Goal: Find specific page/section: Find specific page/section

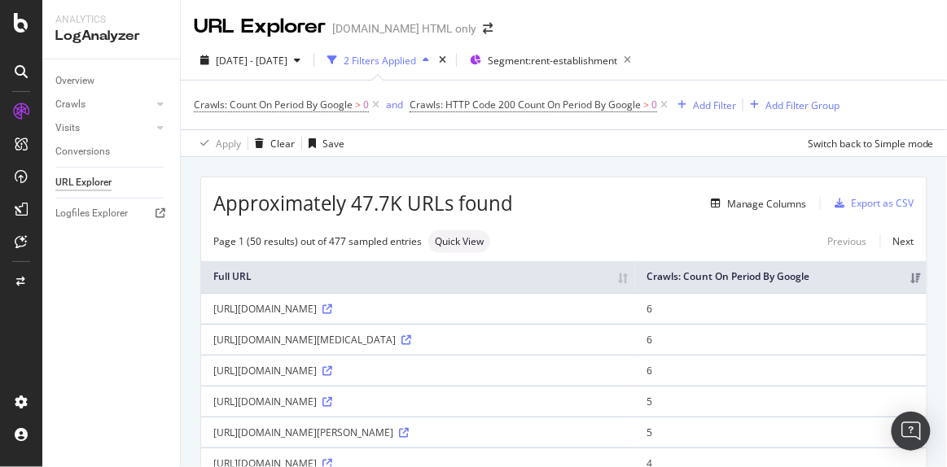
scroll to position [147, 0]
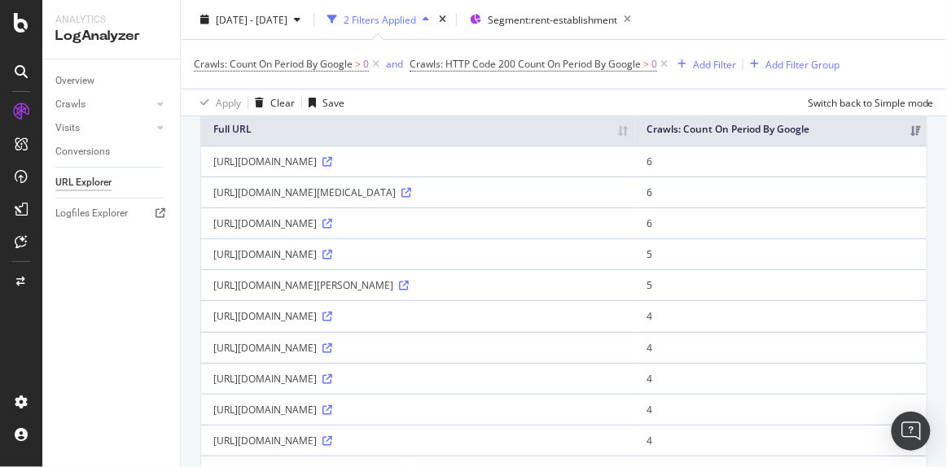
drag, startPoint x: 321, startPoint y: 186, endPoint x: 212, endPoint y: 176, distance: 109.6
click at [212, 176] on td "[URL][DOMAIN_NAME]" at bounding box center [418, 161] width 434 height 31
copy div "[URL][DOMAIN_NAME]"
click at [19, 28] on icon at bounding box center [21, 23] width 15 height 20
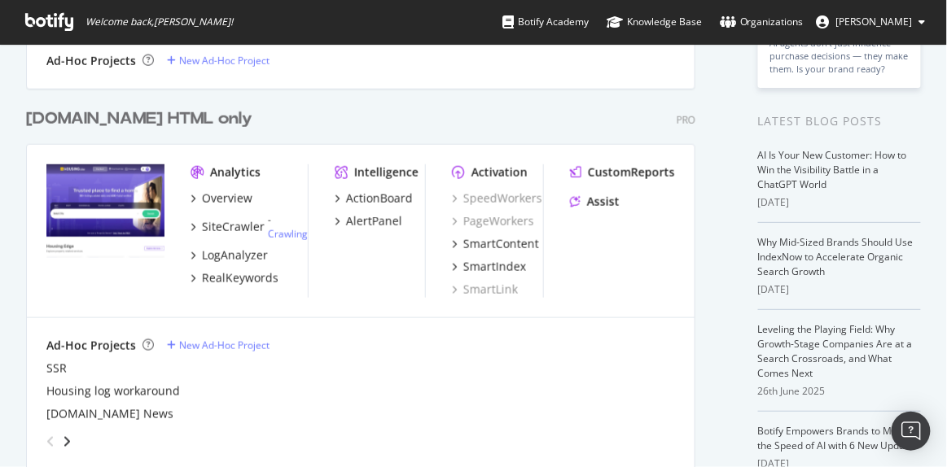
scroll to position [301, 0]
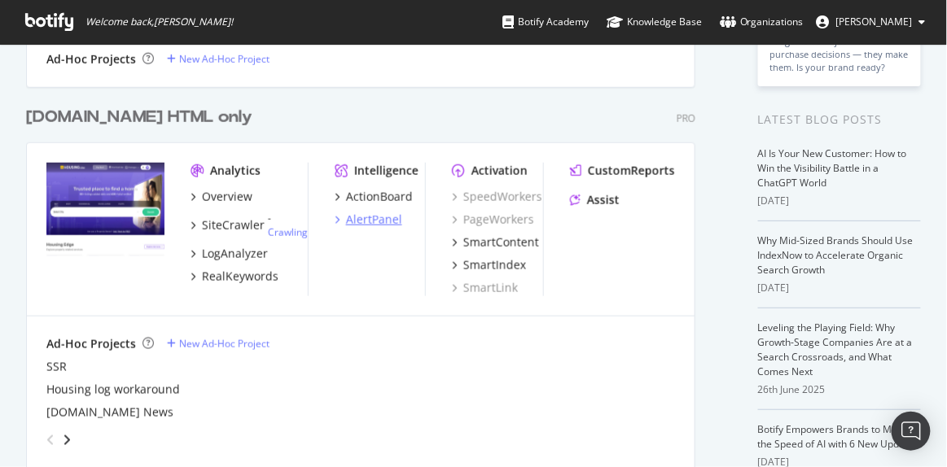
click at [390, 217] on div "AlertPanel" at bounding box center [374, 220] width 56 height 16
